Goal: Task Accomplishment & Management: Complete application form

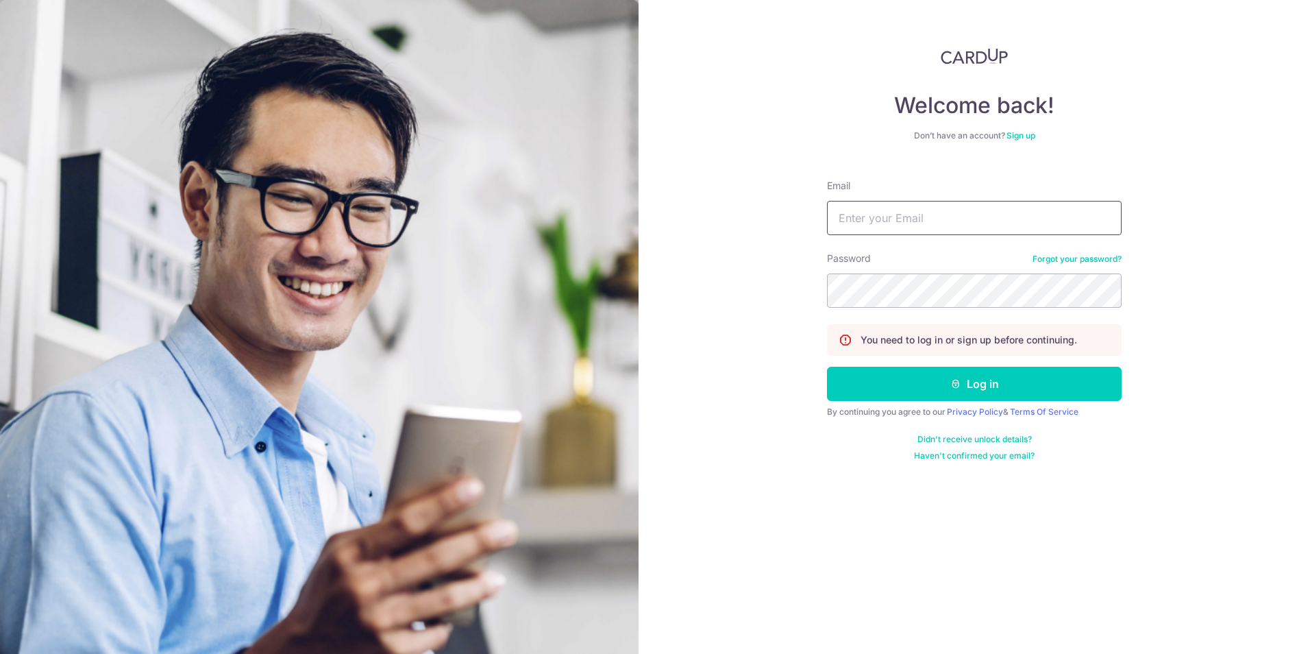
click at [914, 225] on input "Email" at bounding box center [974, 218] width 295 height 34
type input "[EMAIL_ADDRESS][DOMAIN_NAME]"
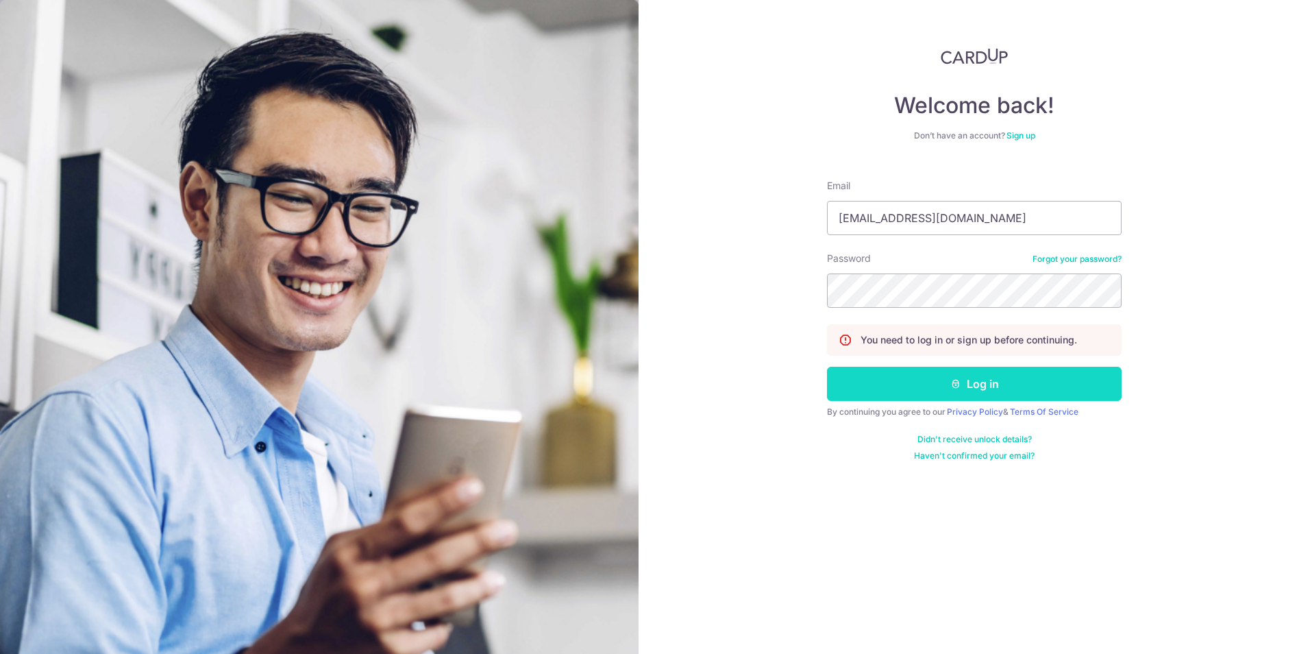
click at [898, 395] on button "Log in" at bounding box center [974, 384] width 295 height 34
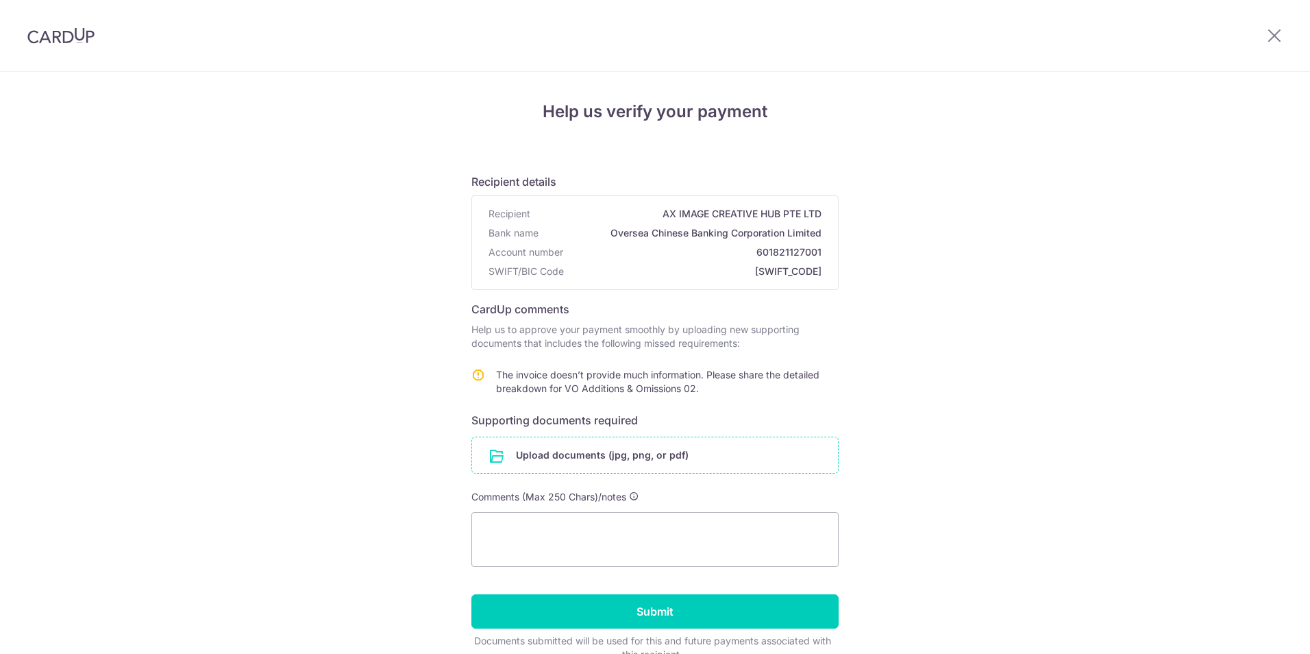
click at [750, 450] on input "file" at bounding box center [655, 455] width 366 height 36
click at [518, 454] on input "file" at bounding box center [655, 455] width 366 height 36
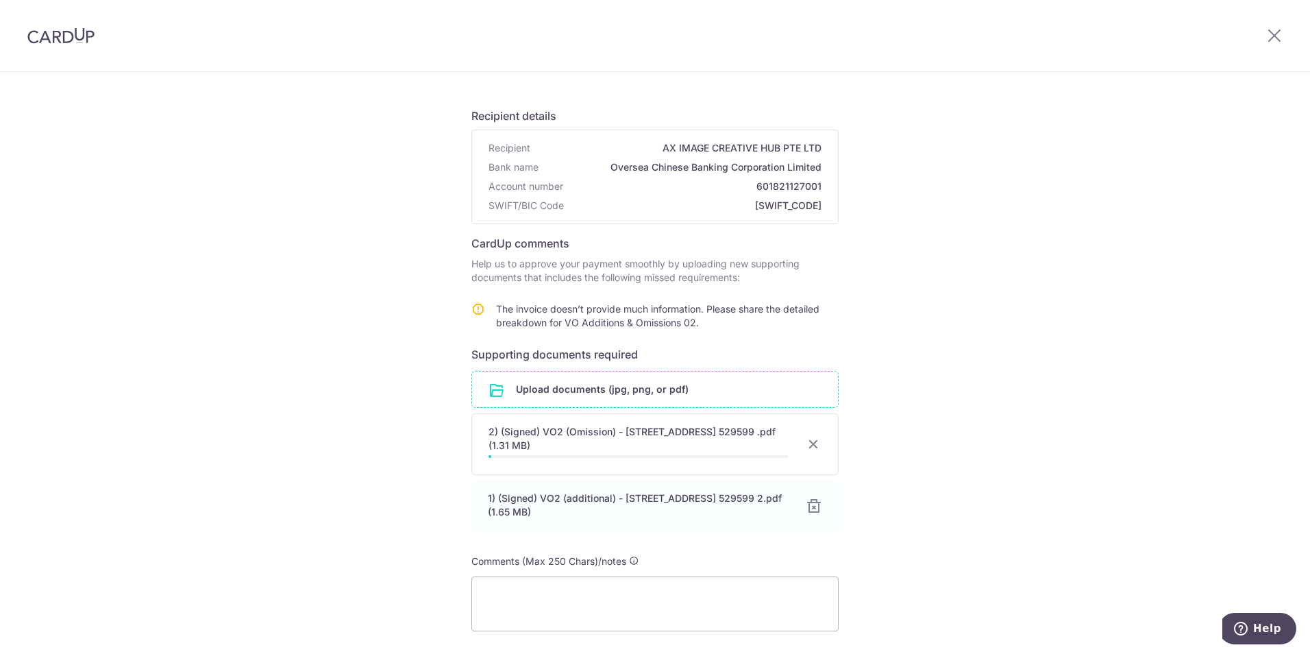
scroll to position [137, 0]
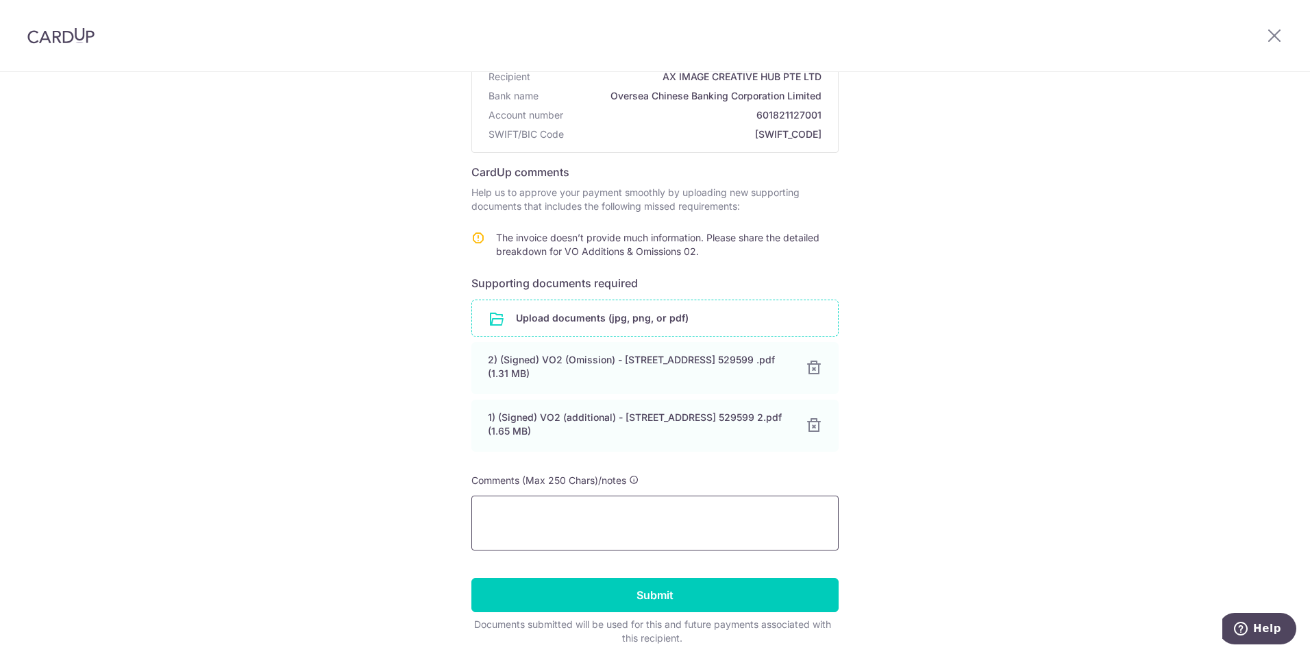
click at [631, 535] on textarea at bounding box center [654, 522] width 367 height 55
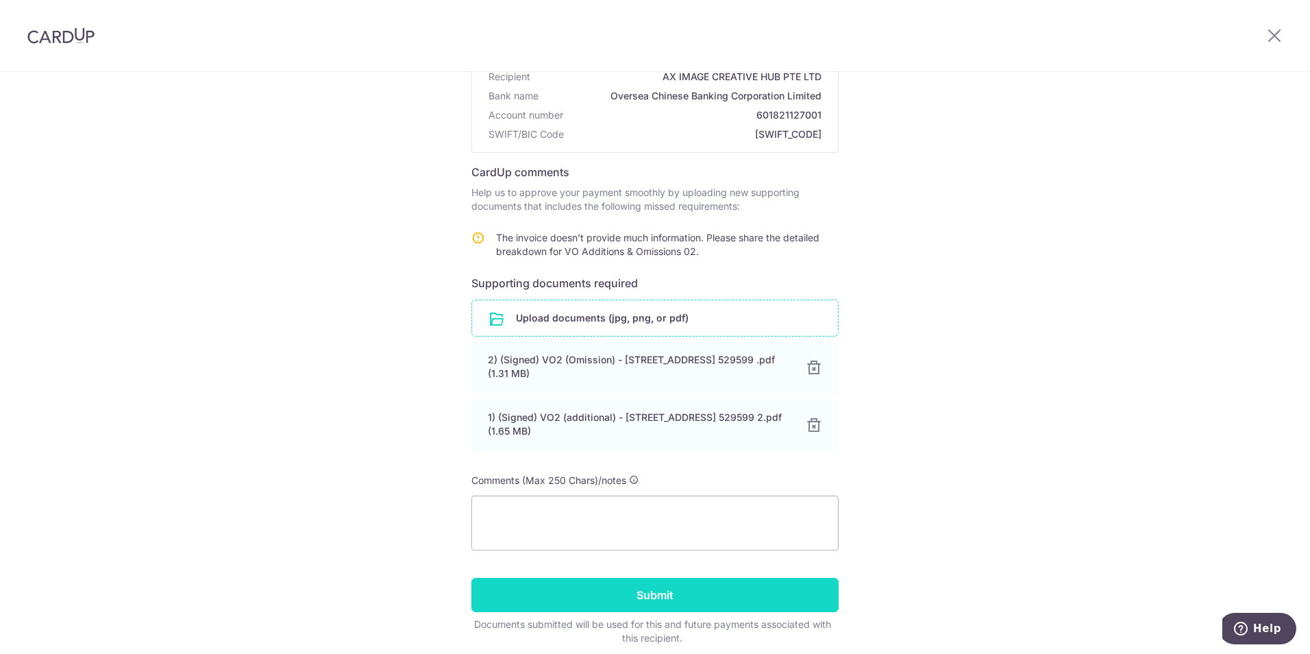
click at [730, 597] on input "Submit" at bounding box center [654, 595] width 367 height 34
